Goal: Information Seeking & Learning: Learn about a topic

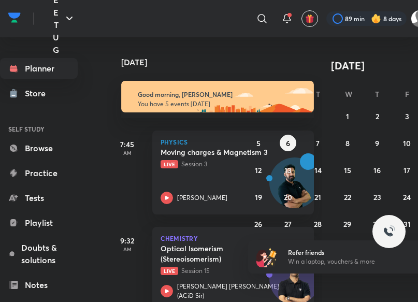
scroll to position [175, 2]
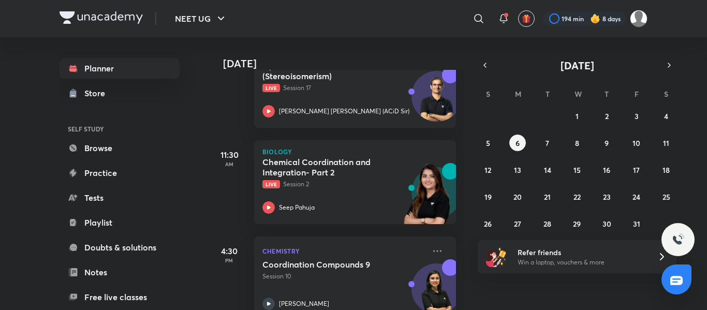
scroll to position [217, 0]
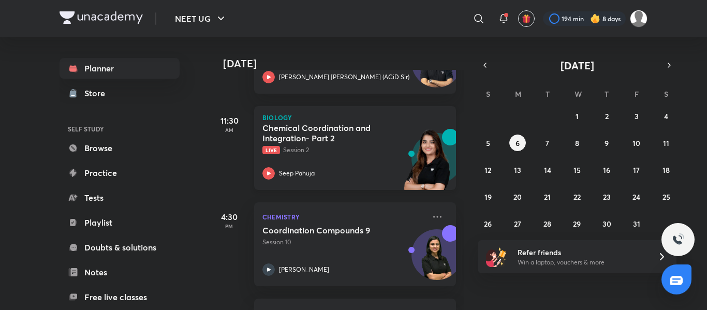
click at [365, 143] on div "Chemical Coordination and Integration- Part 2 Live Session 2" at bounding box center [344, 139] width 163 height 32
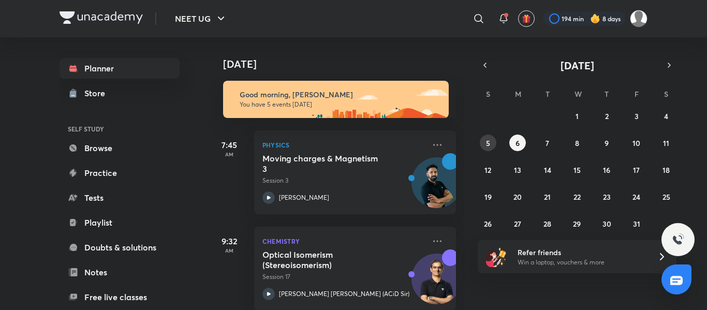
click at [487, 142] on abbr "5" at bounding box center [488, 143] width 4 height 10
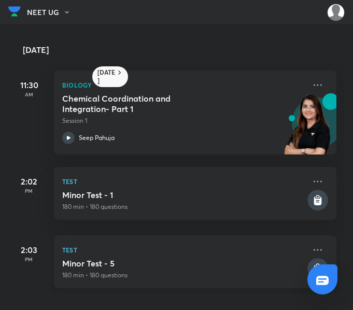
click at [165, 254] on p "Test" at bounding box center [183, 249] width 243 height 12
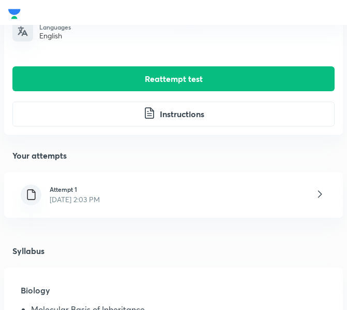
scroll to position [314, 0]
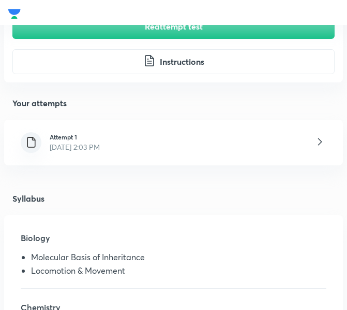
click at [243, 144] on div "Attempt 1 Oct 5, 2025, 2:03 PM" at bounding box center [173, 143] width 339 height 46
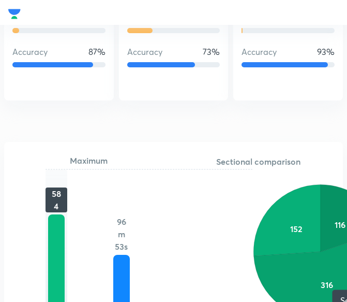
scroll to position [1916, 104]
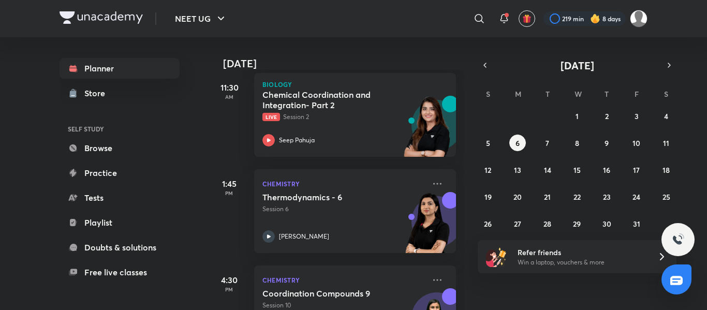
scroll to position [251, 0]
click at [367, 121] on div "Chemical Coordination and Integration- Part 2 Live Session 2 Seep Pahuja" at bounding box center [344, 117] width 163 height 57
click at [372, 115] on p "Live Session 2" at bounding box center [344, 116] width 163 height 9
click at [358, 126] on div "Chemical Coordination and Integration- Part 2 Live Session 2 Seep Pahuja" at bounding box center [344, 117] width 163 height 57
